Goal: Information Seeking & Learning: Understand process/instructions

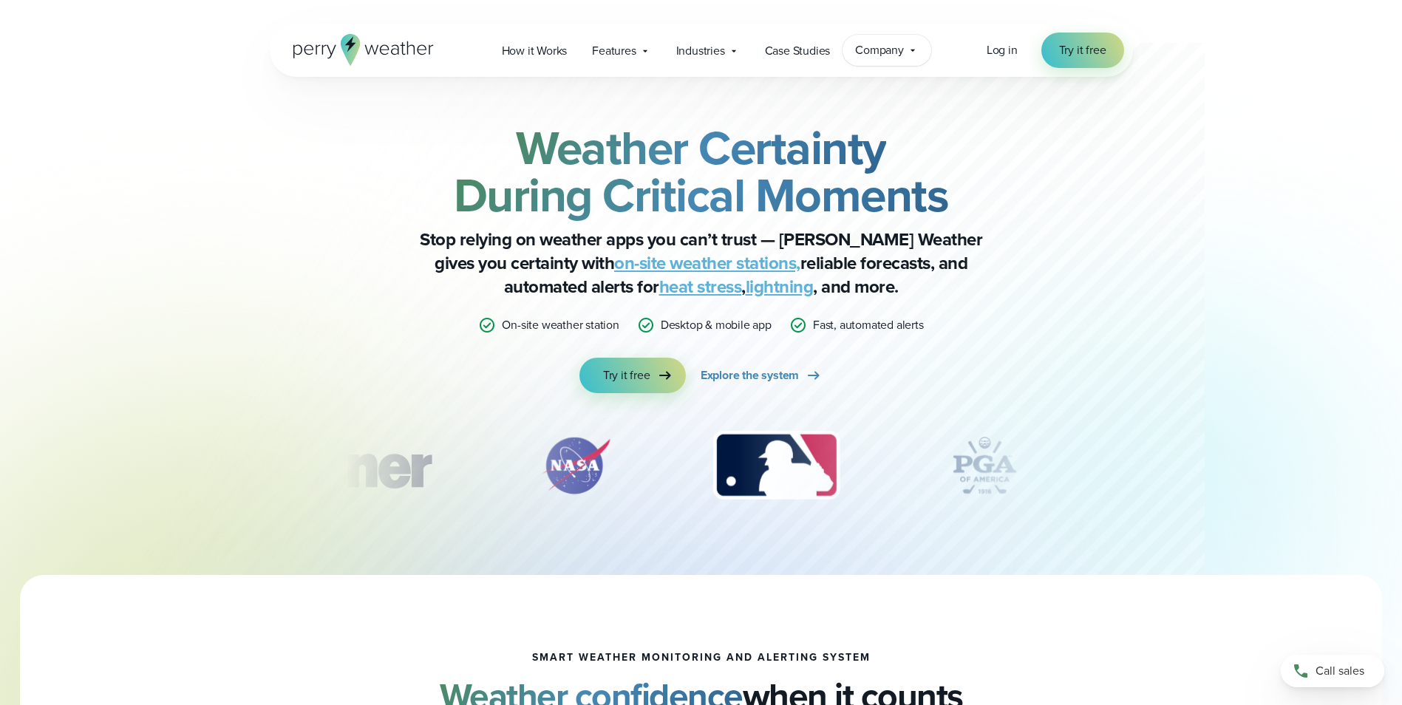
click at [889, 50] on span "Company" at bounding box center [879, 50] width 49 height 18
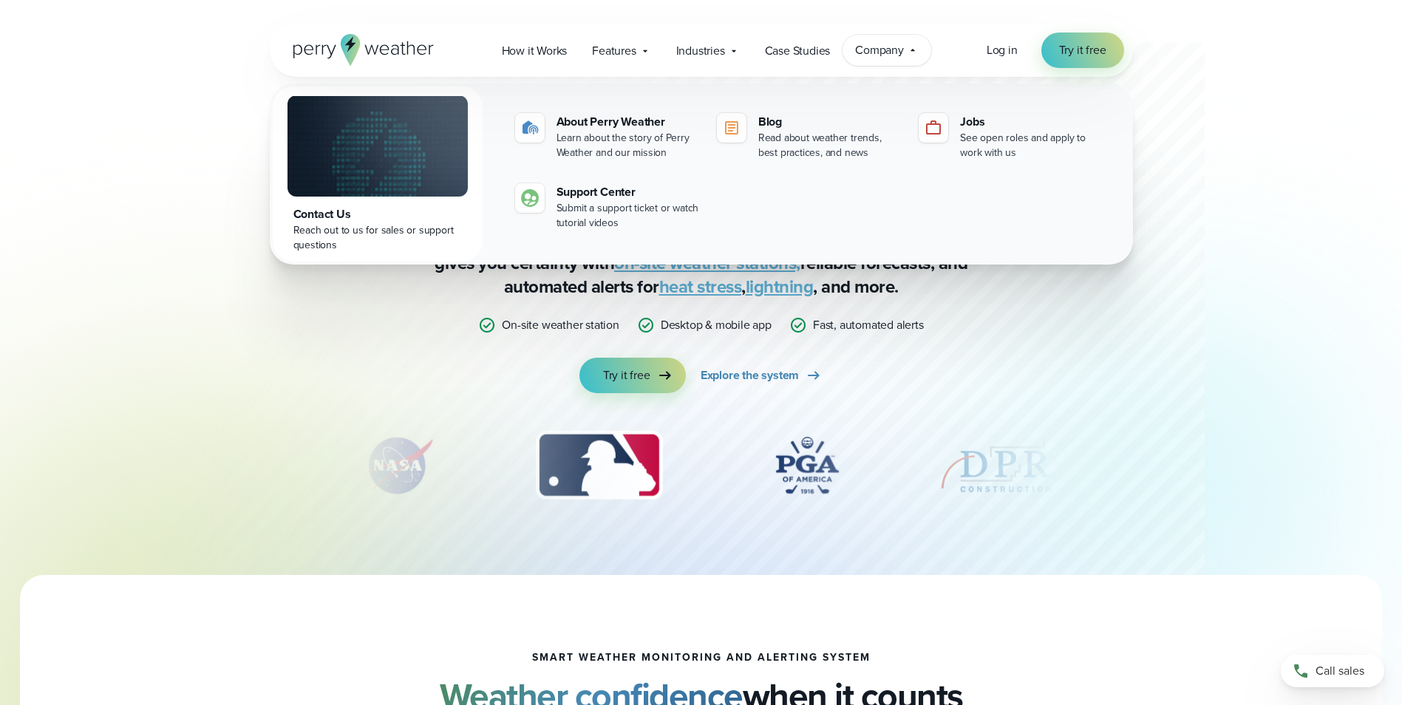
click at [1153, 328] on div at bounding box center [672, 287] width 1064 height 575
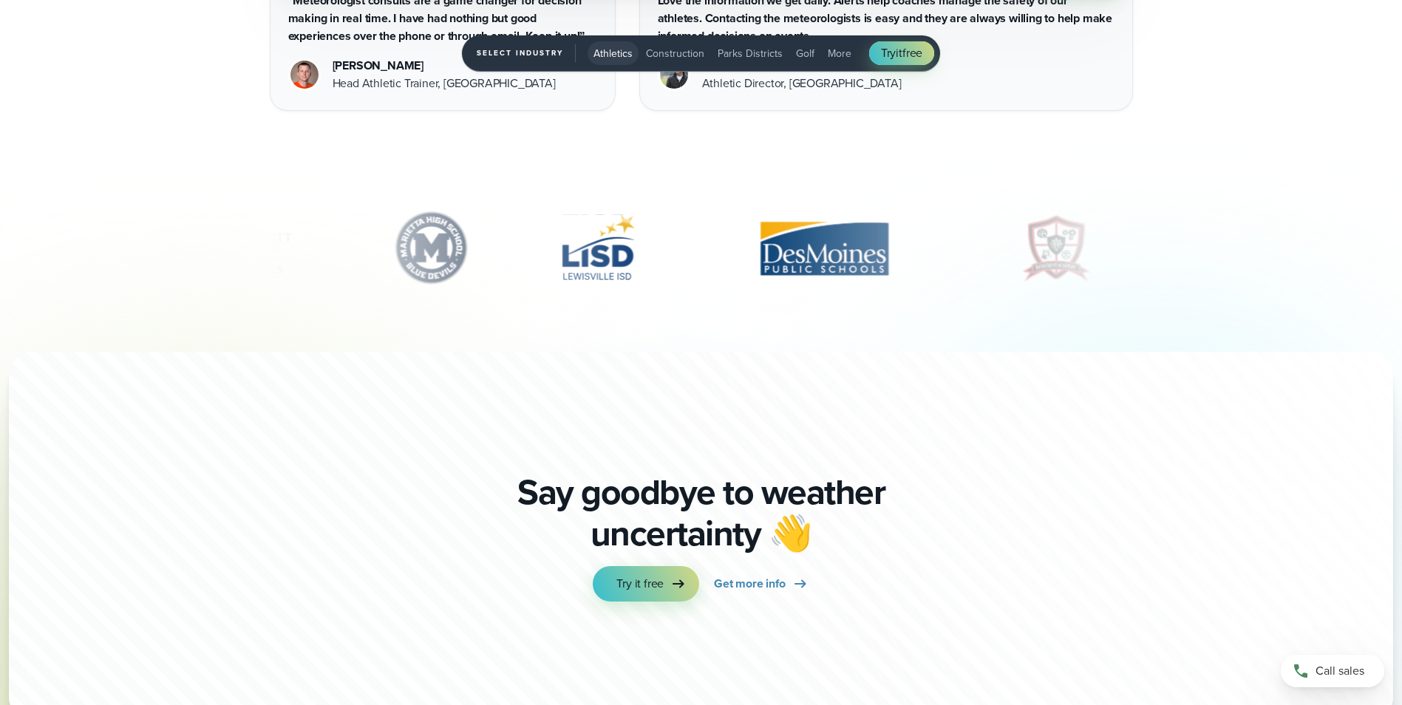
scroll to position [5196, 0]
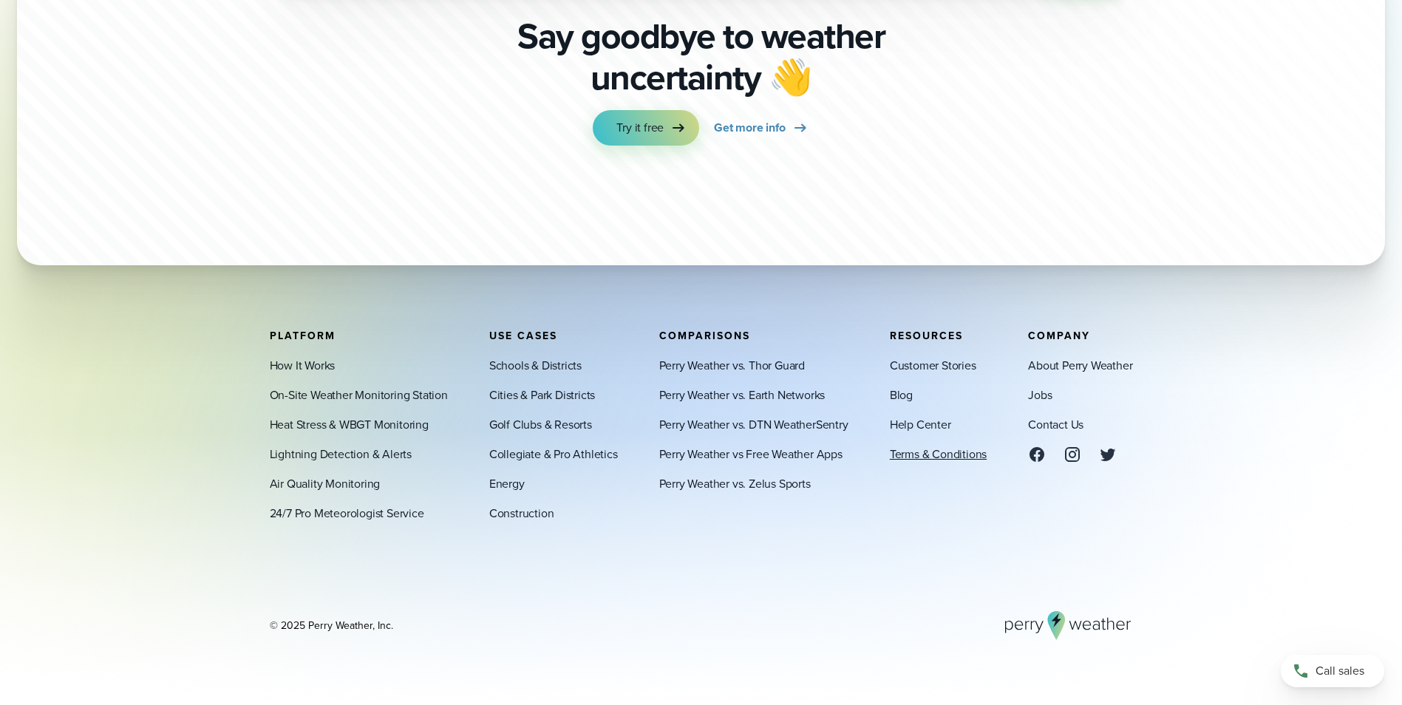
click at [910, 454] on link "Terms & Conditions" at bounding box center [938, 454] width 97 height 18
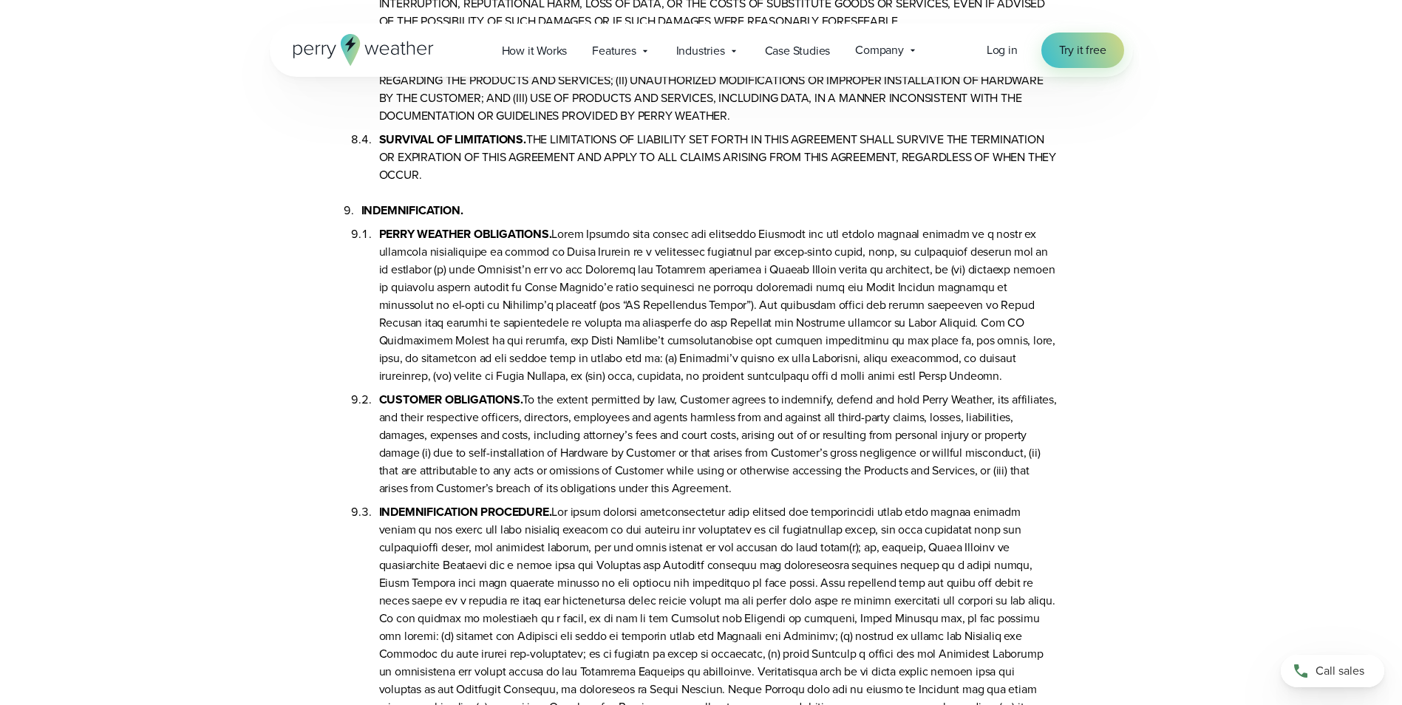
scroll to position [4877, 0]
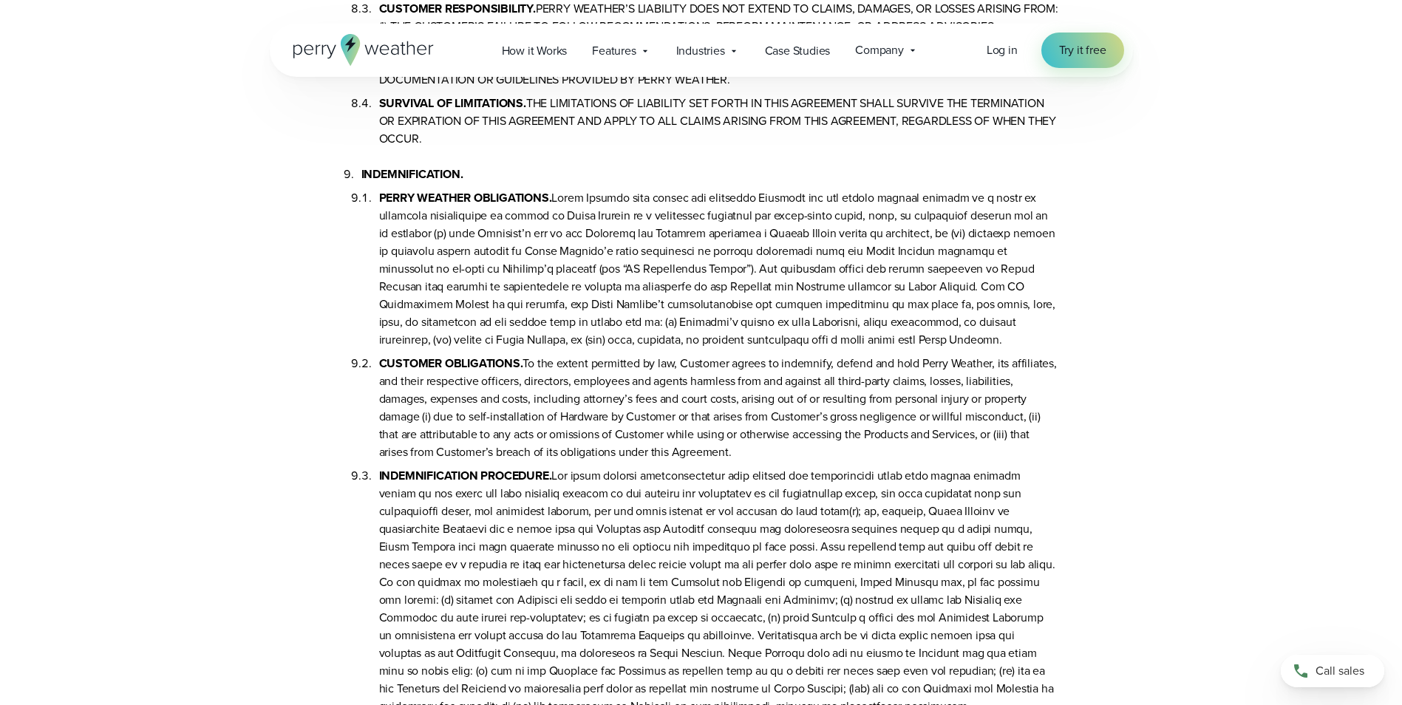
click at [379, 197] on li "PERRY WEATHER OBLIGATIONS." at bounding box center [719, 266] width 680 height 166
click at [378, 195] on ol "PERRY WEATHER OBLIGATIONS. CUSTOMER OBLIGATIONS. To the extent permitted by law…" at bounding box center [709, 449] width 697 height 532
drag, startPoint x: 378, startPoint y: 197, endPoint x: 802, endPoint y: 457, distance: 497.5
click at [802, 457] on ol "PERRY WEATHER OBLIGATIONS. CUSTOMER OBLIGATIONS. To the extent permitted by law…" at bounding box center [709, 449] width 697 height 532
copy ol "PERRY WEATHER OBLIGATIONS. Perry Weather will defend and indemnify Customer for…"
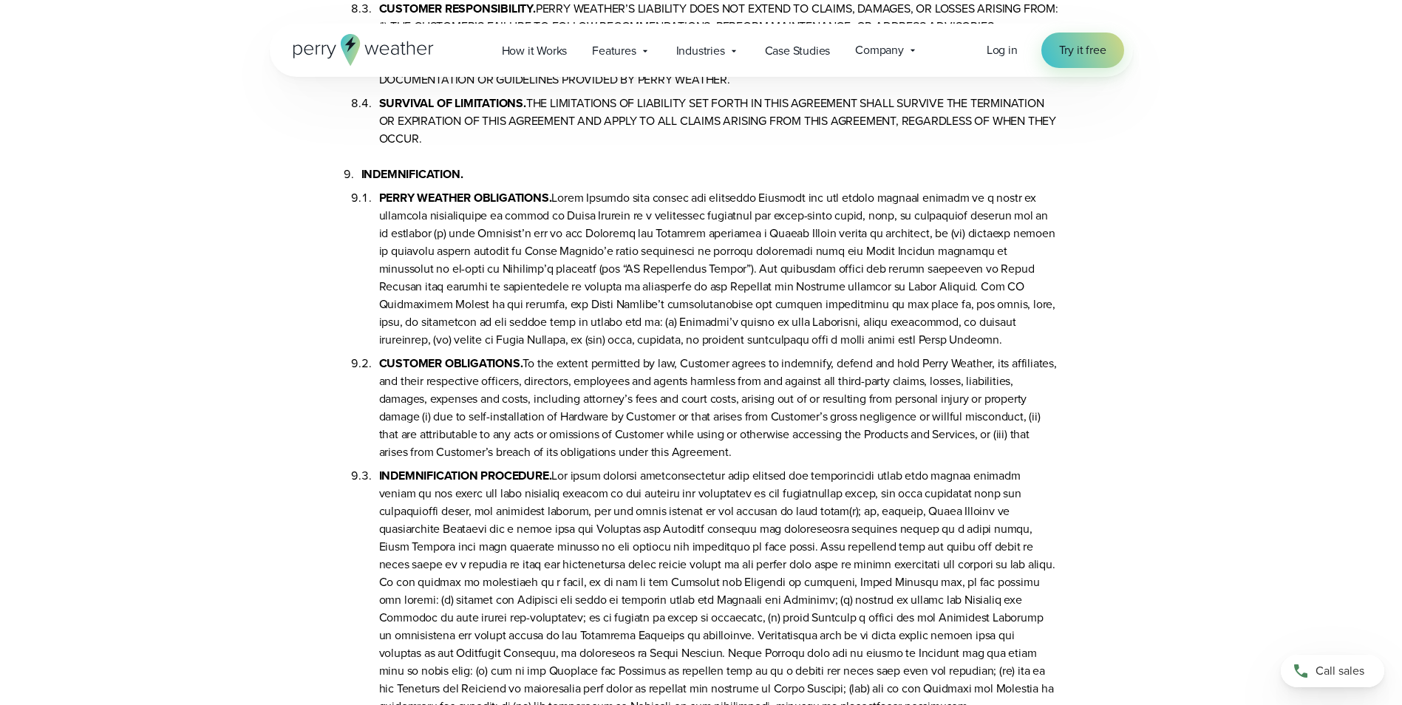
scroll to position [4764, 0]
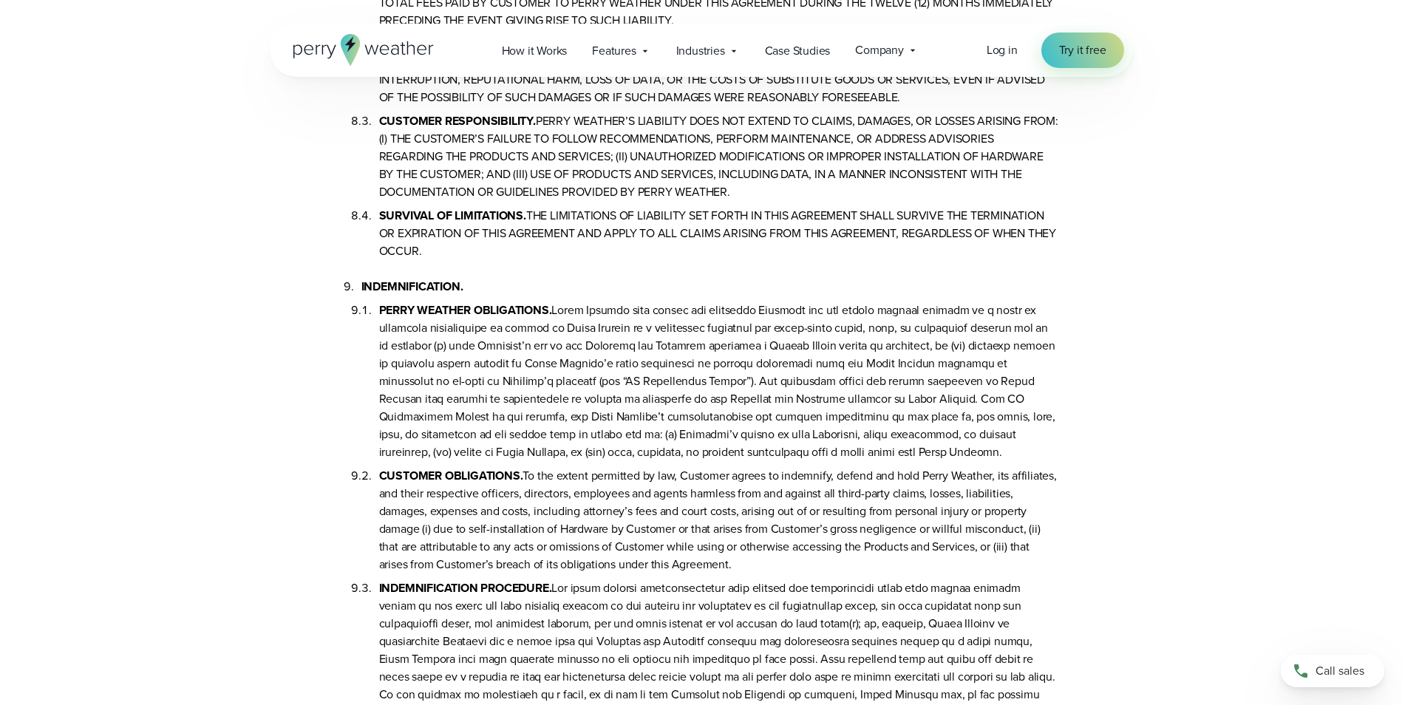
click at [883, 428] on li "PERRY WEATHER OBLIGATIONS." at bounding box center [719, 379] width 680 height 166
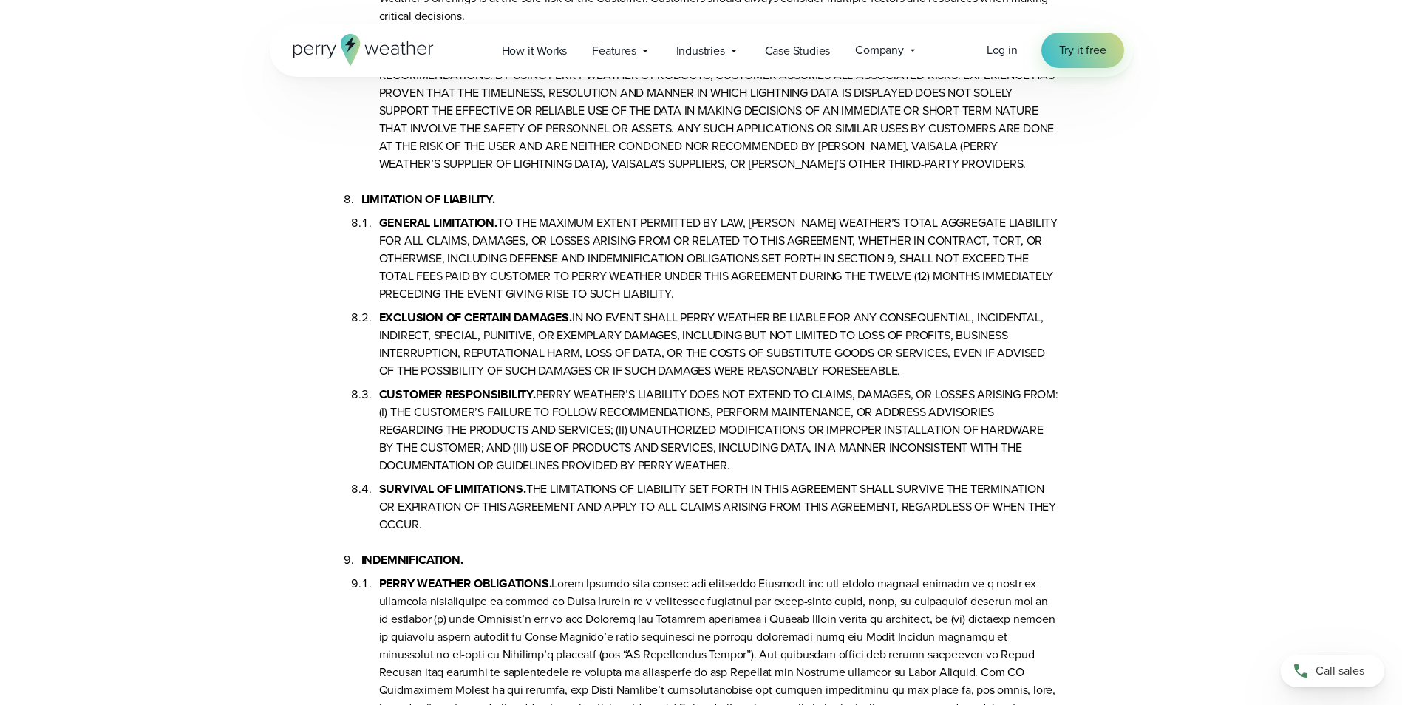
scroll to position [4469, 0]
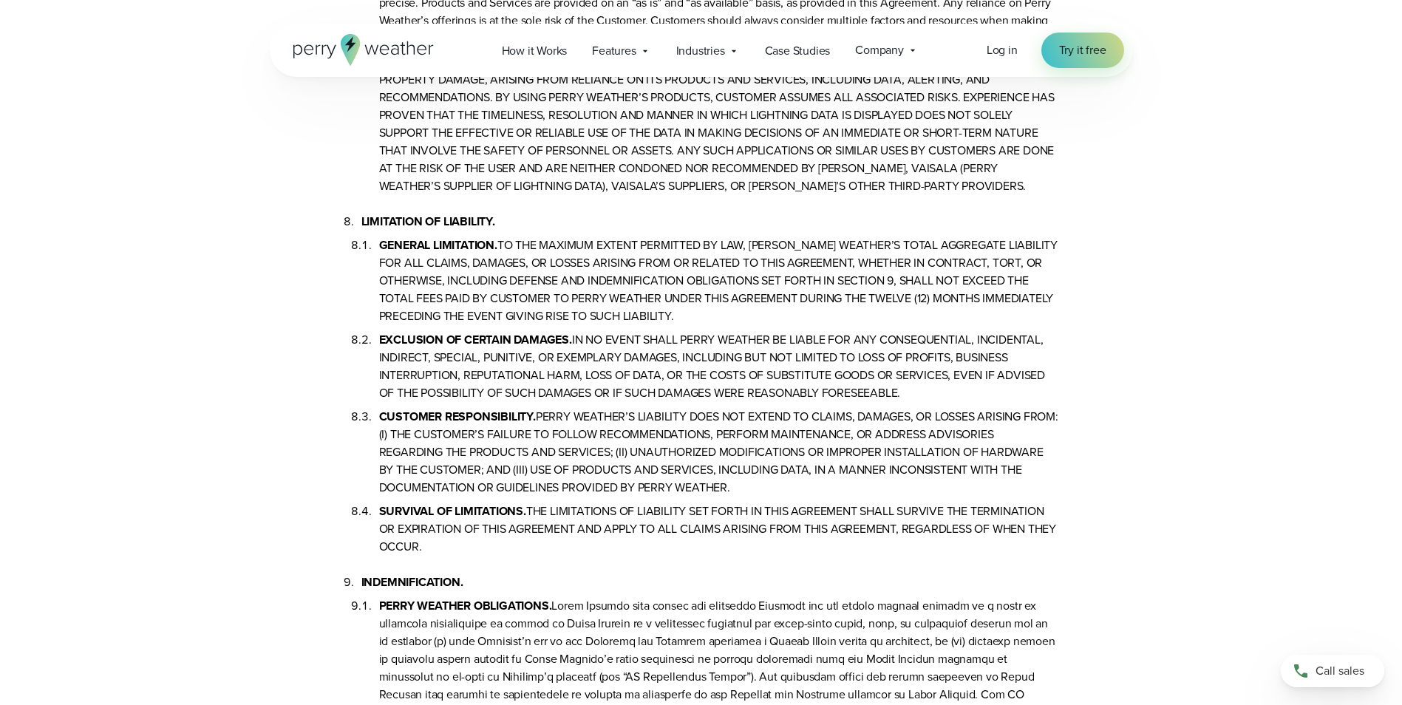
drag, startPoint x: 360, startPoint y: 224, endPoint x: 596, endPoint y: 543, distance: 396.8
drag, startPoint x: 596, startPoint y: 543, endPoint x: 616, endPoint y: 372, distance: 172.7
copy li "LIMITATION OF LIABILITY. GENERAL LIMITATION. TO THE MAXIMUM EXTENT PERMITTED BY…"
